Goal: Find specific page/section: Find specific page/section

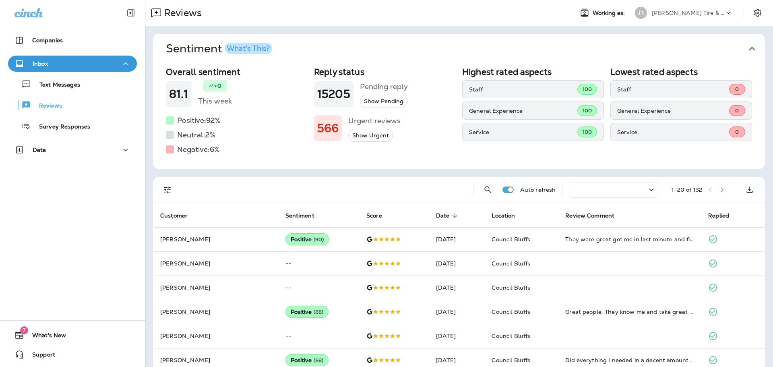
click at [69, 204] on div "Companies Inbox Text Messages Reviews Survey Responses Data 7 What's New Support" at bounding box center [72, 183] width 145 height 367
click at [56, 188] on div "Companies Inbox Text Messages Reviews Survey Responses Data 7 What's New Support" at bounding box center [72, 183] width 145 height 367
